Goal: Navigation & Orientation: Find specific page/section

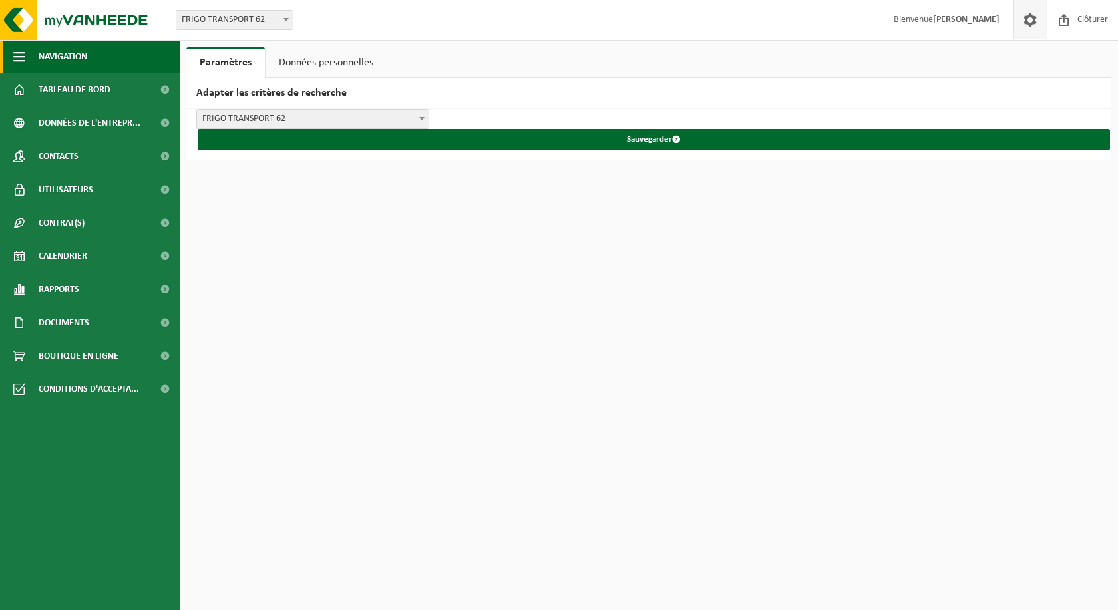
click at [80, 65] on span "Navigation" at bounding box center [63, 56] width 49 height 33
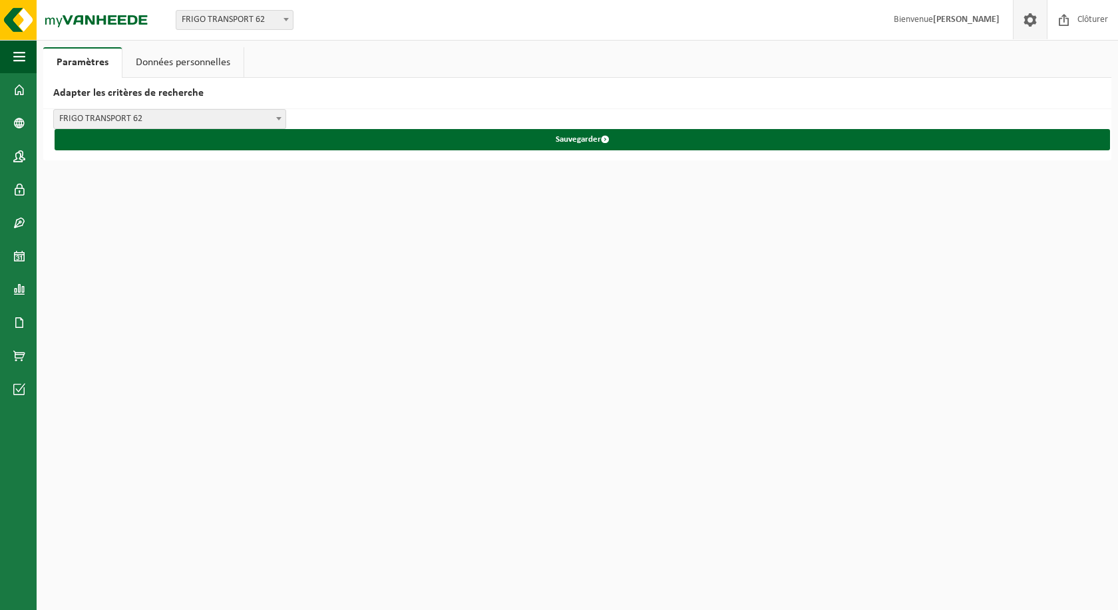
click at [105, 64] on link "Paramètres" at bounding box center [82, 62] width 79 height 31
click at [35, 90] on link "Tableau de bord" at bounding box center [18, 89] width 37 height 33
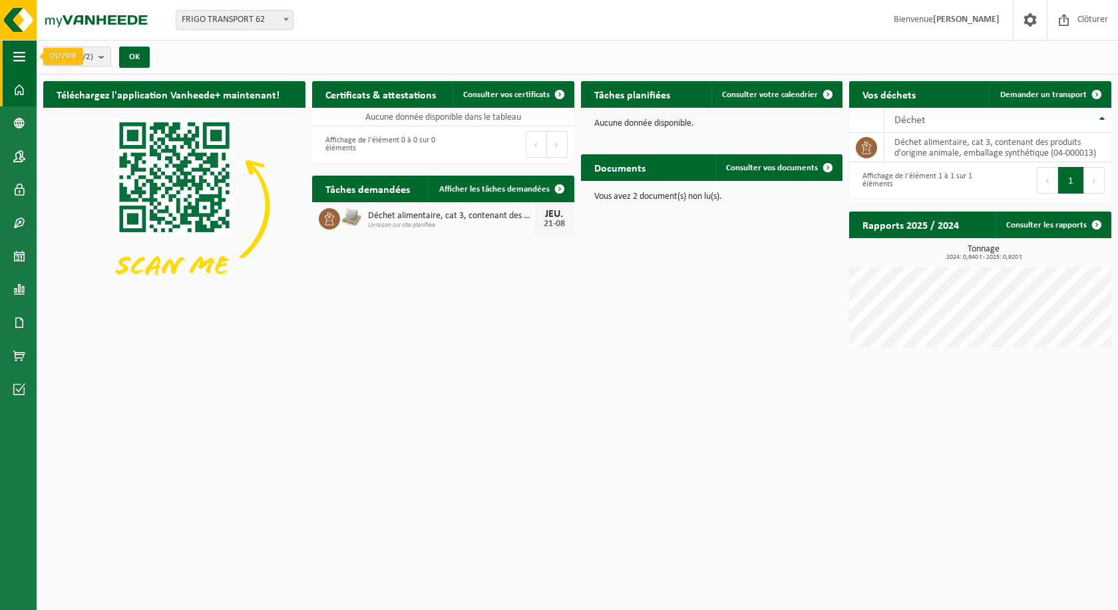
click at [6, 59] on button "Navigation" at bounding box center [18, 56] width 37 height 33
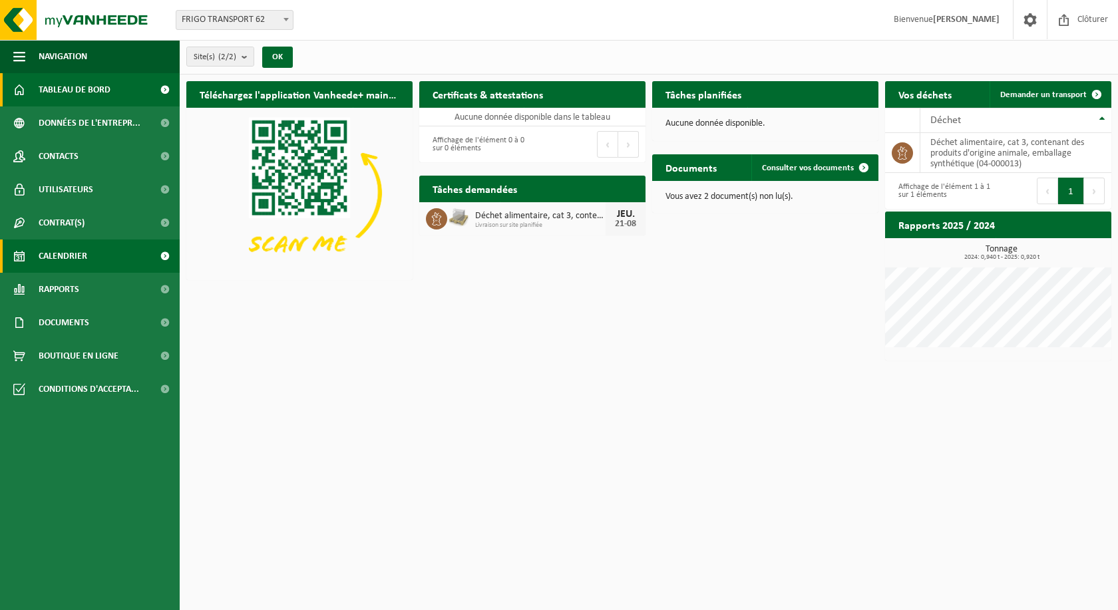
click at [71, 260] on span "Calendrier" at bounding box center [63, 256] width 49 height 33
